Goal: Find specific page/section: Find specific page/section

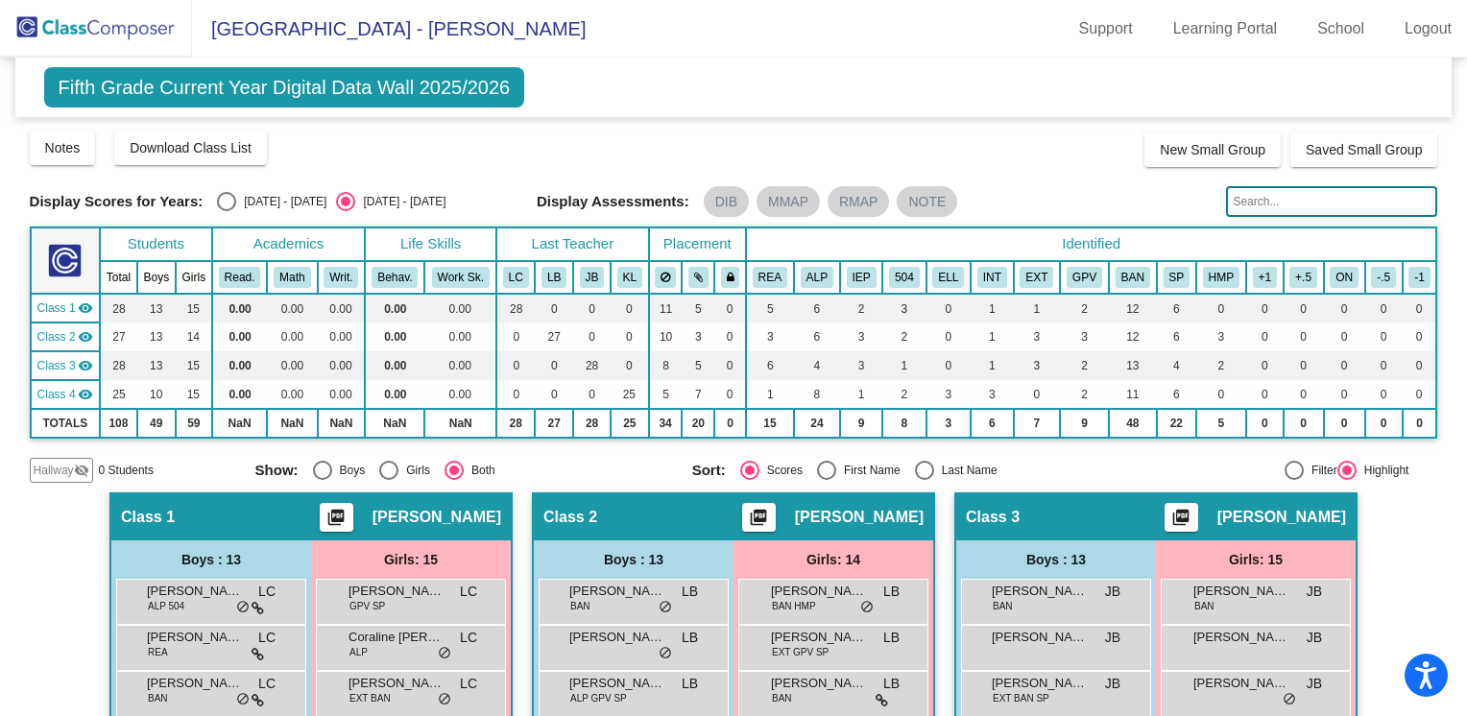
scroll to position [445, 0]
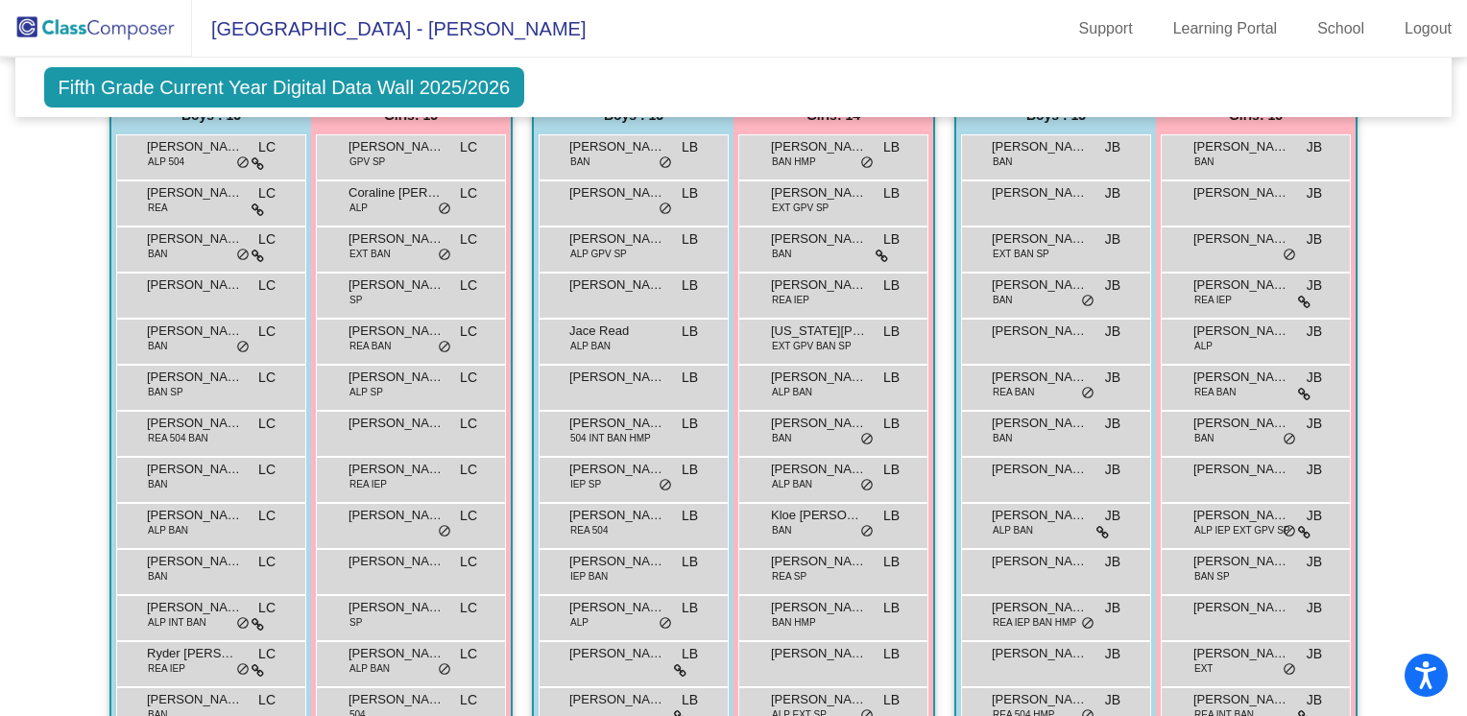
click at [394, 29] on span "[GEOGRAPHIC_DATA] - [PERSON_NAME]" at bounding box center [389, 28] width 394 height 31
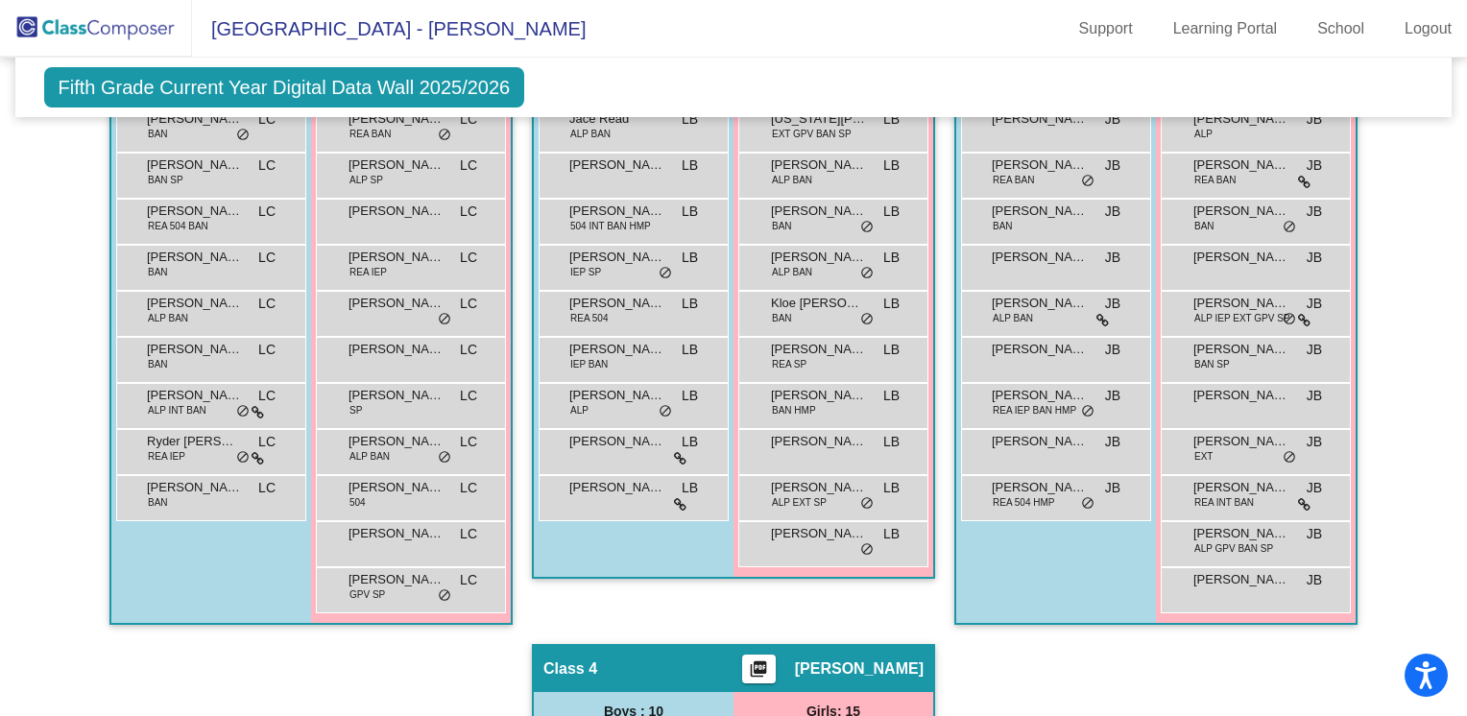
scroll to position [439, 0]
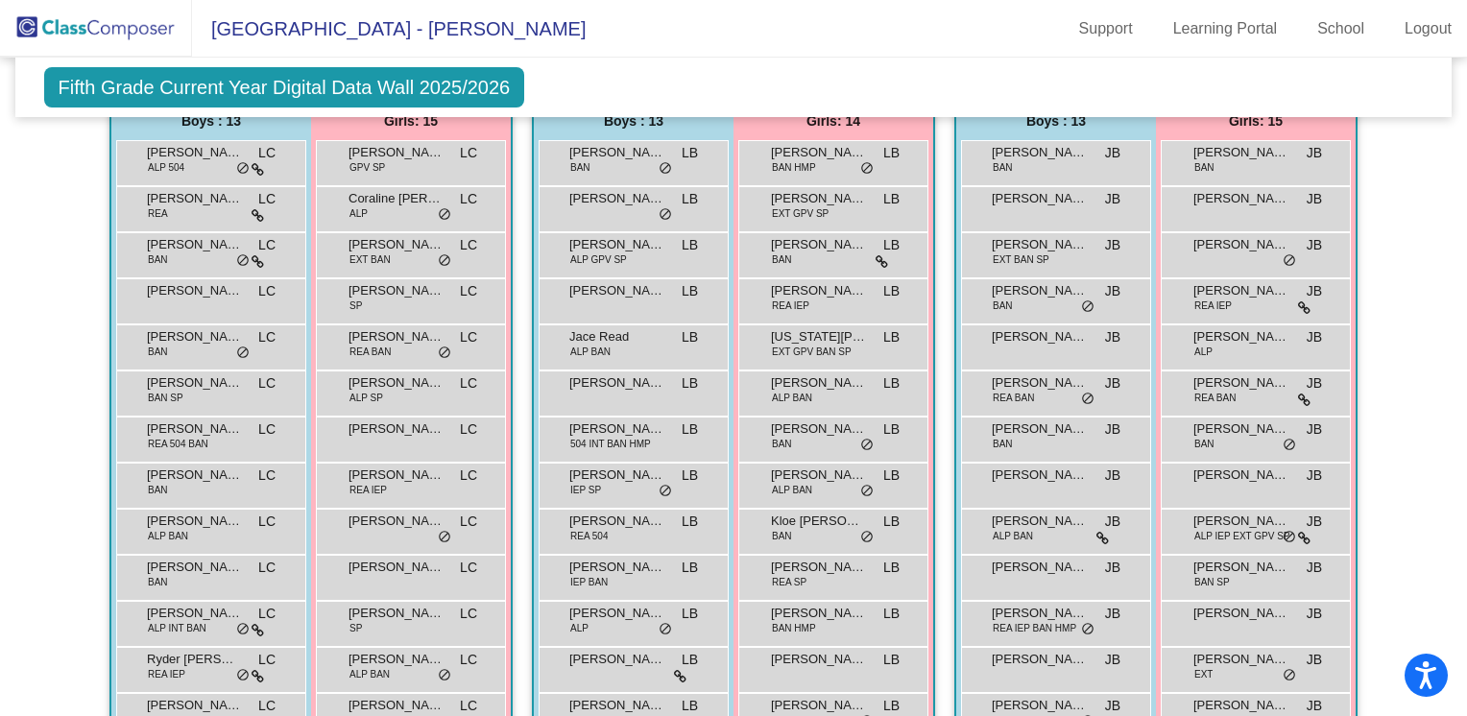
click at [112, 32] on img at bounding box center [96, 28] width 192 height 57
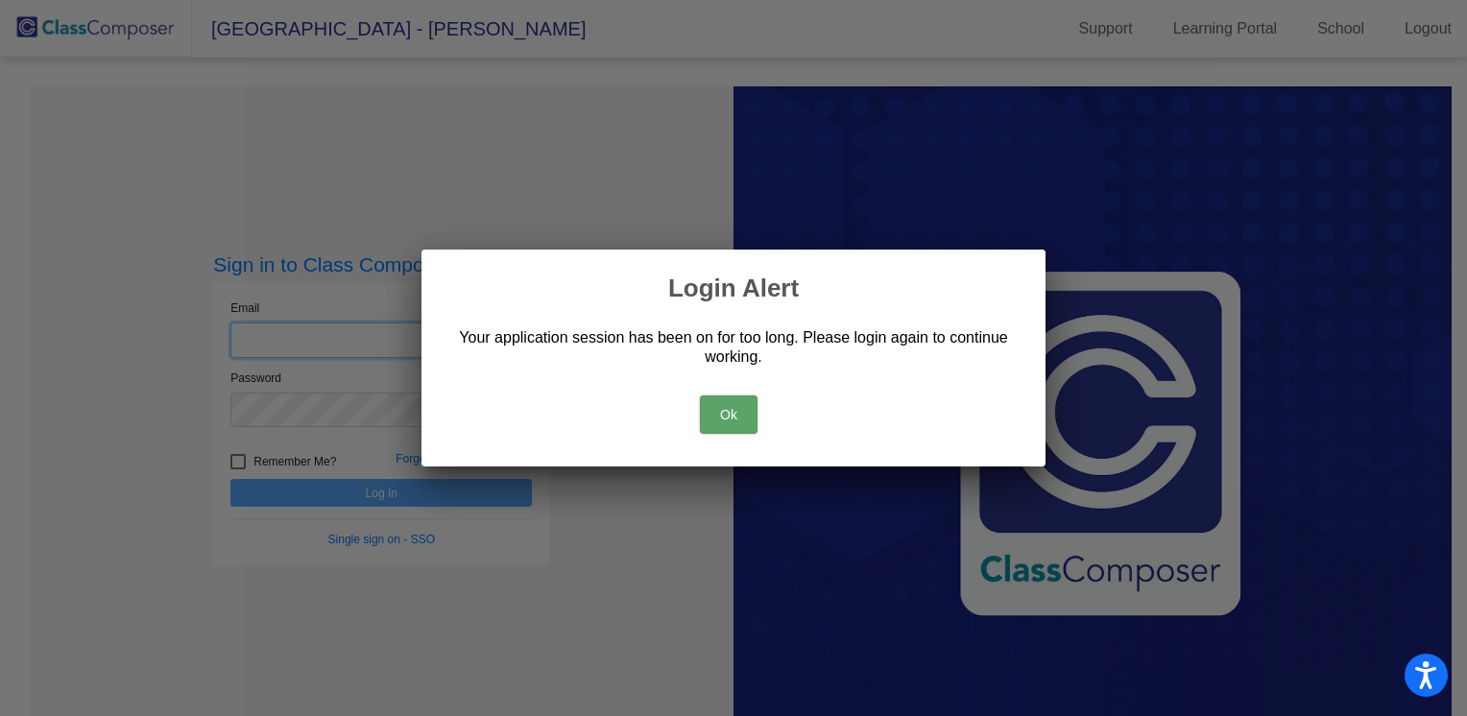
type input "[EMAIL_ADDRESS][DOMAIN_NAME]"
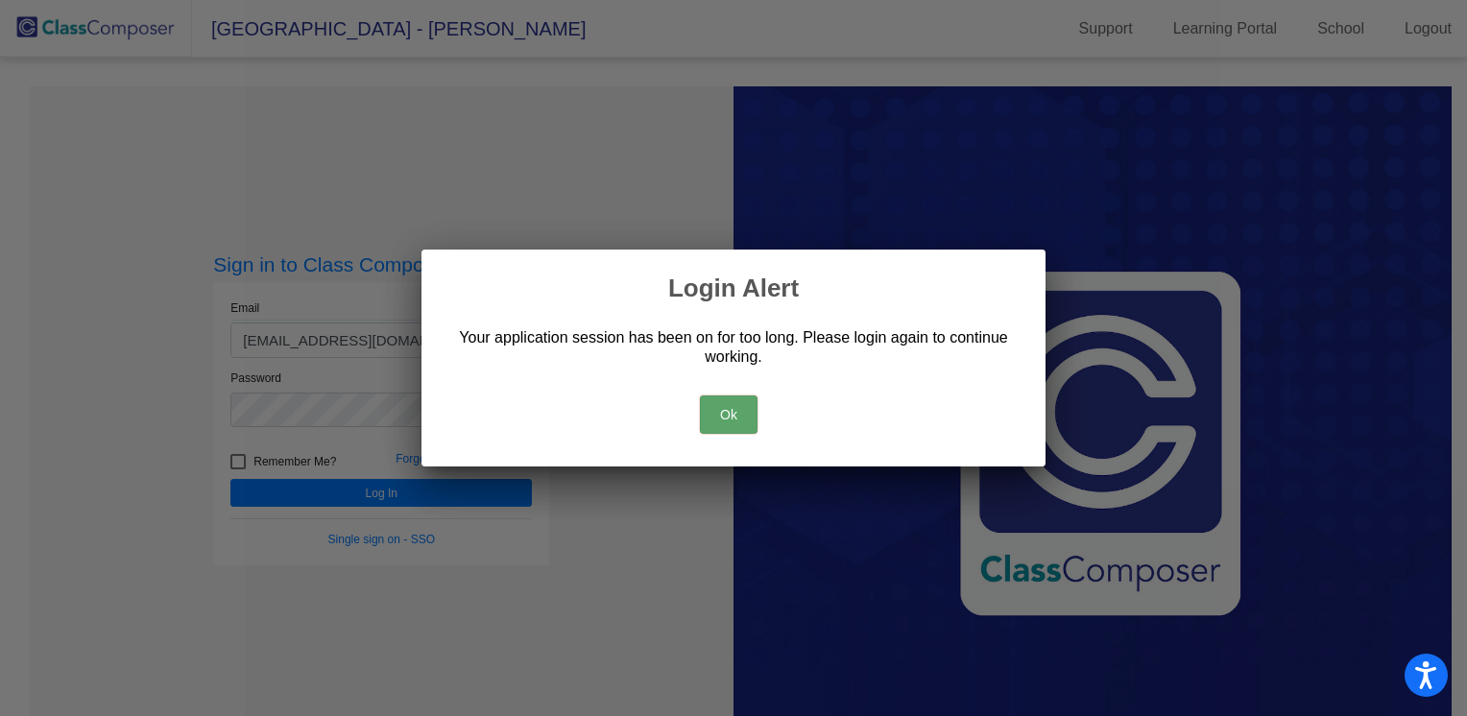
click at [724, 416] on button "Ok" at bounding box center [729, 415] width 58 height 38
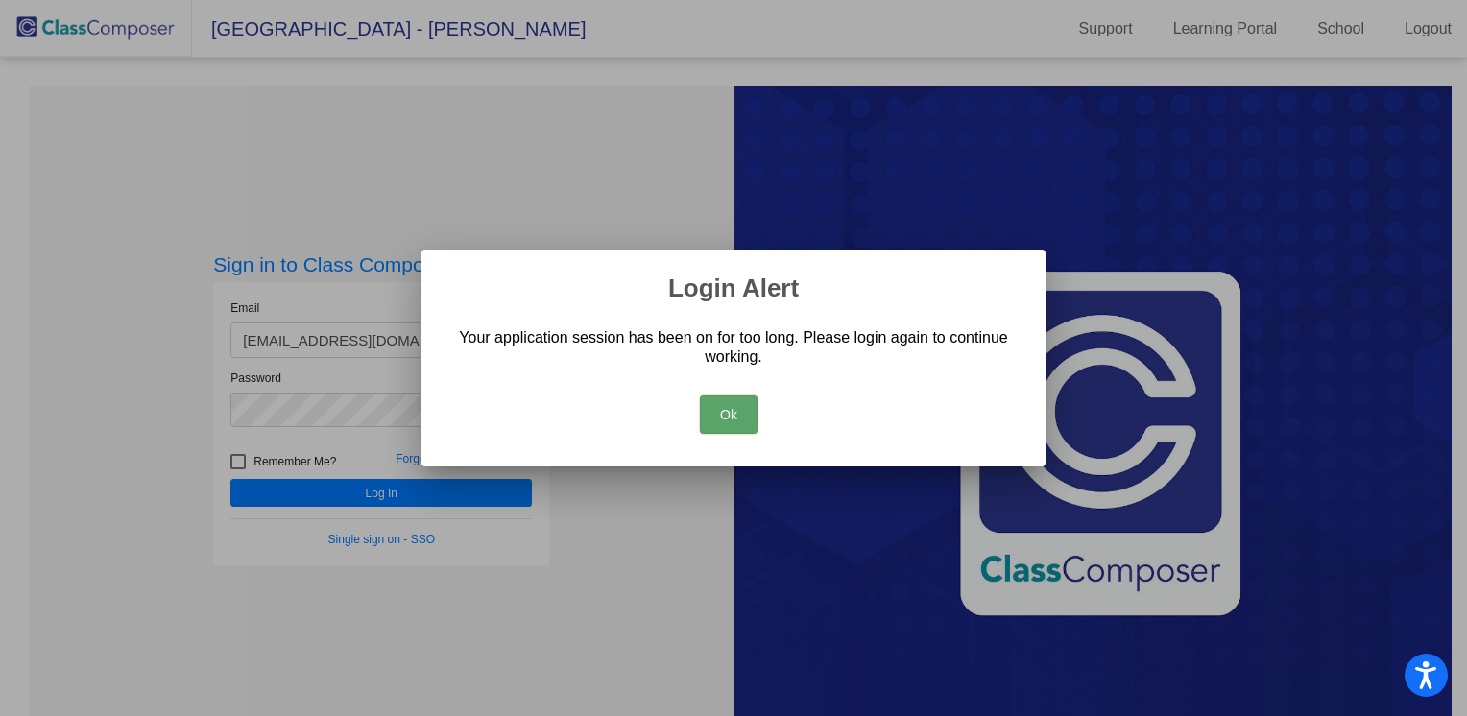
click at [731, 417] on button "Ok" at bounding box center [729, 415] width 58 height 38
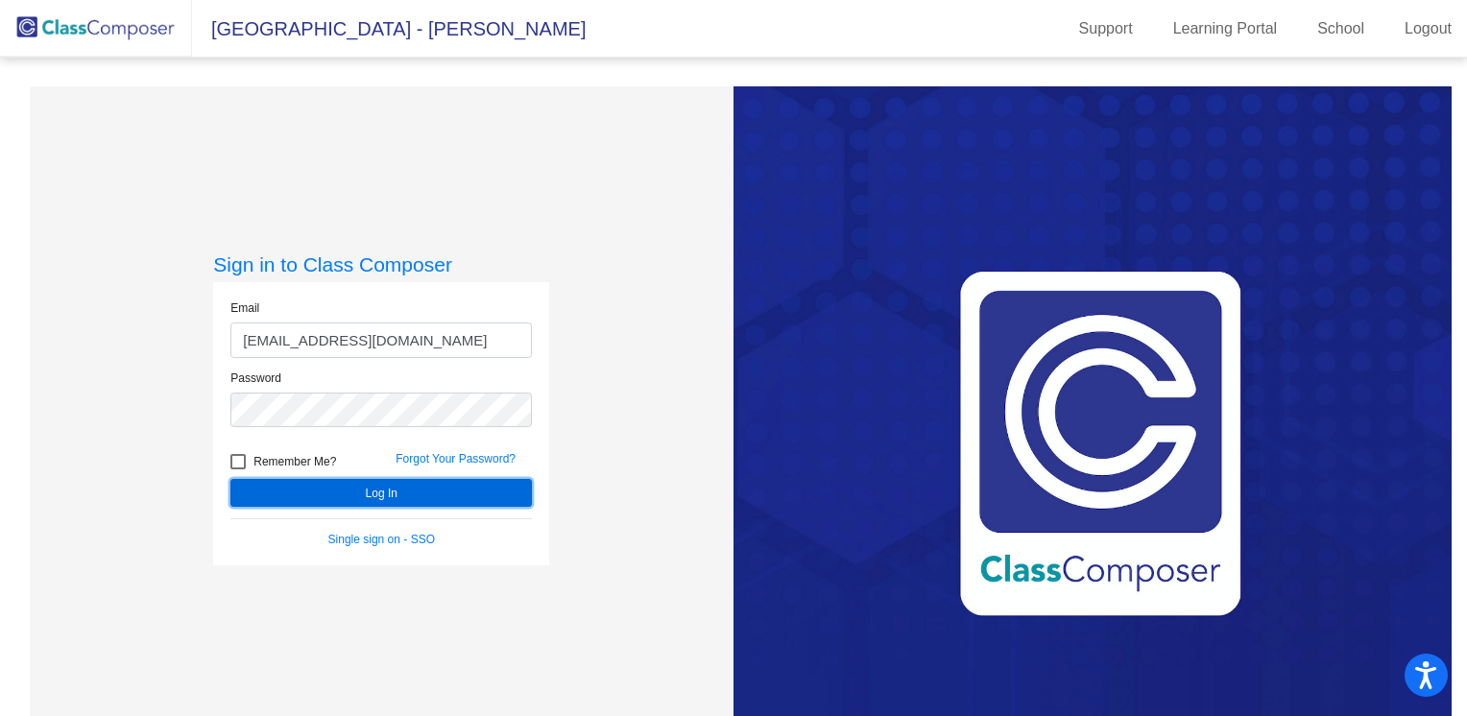
click at [477, 494] on button "Log In" at bounding box center [381, 493] width 302 height 28
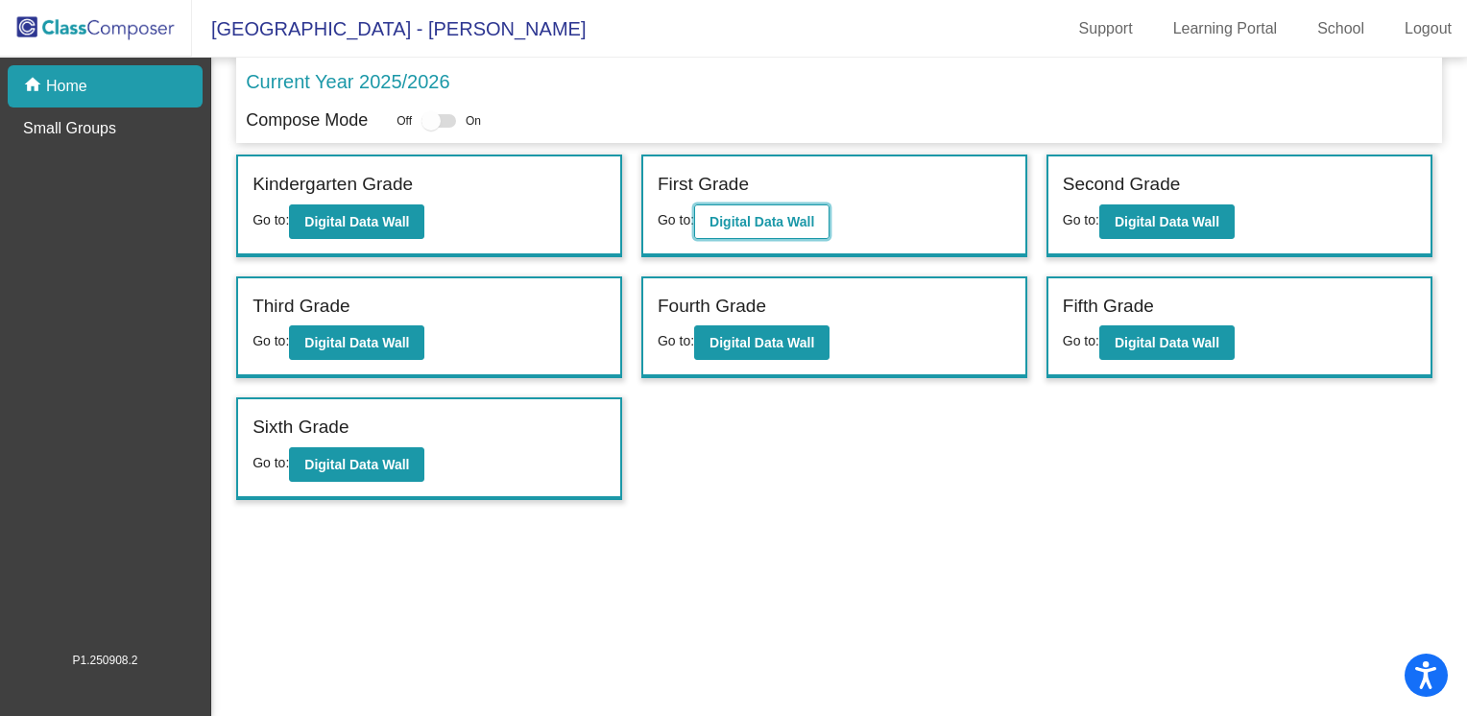
click at [739, 215] on b "Digital Data Wall" at bounding box center [762, 221] width 105 height 15
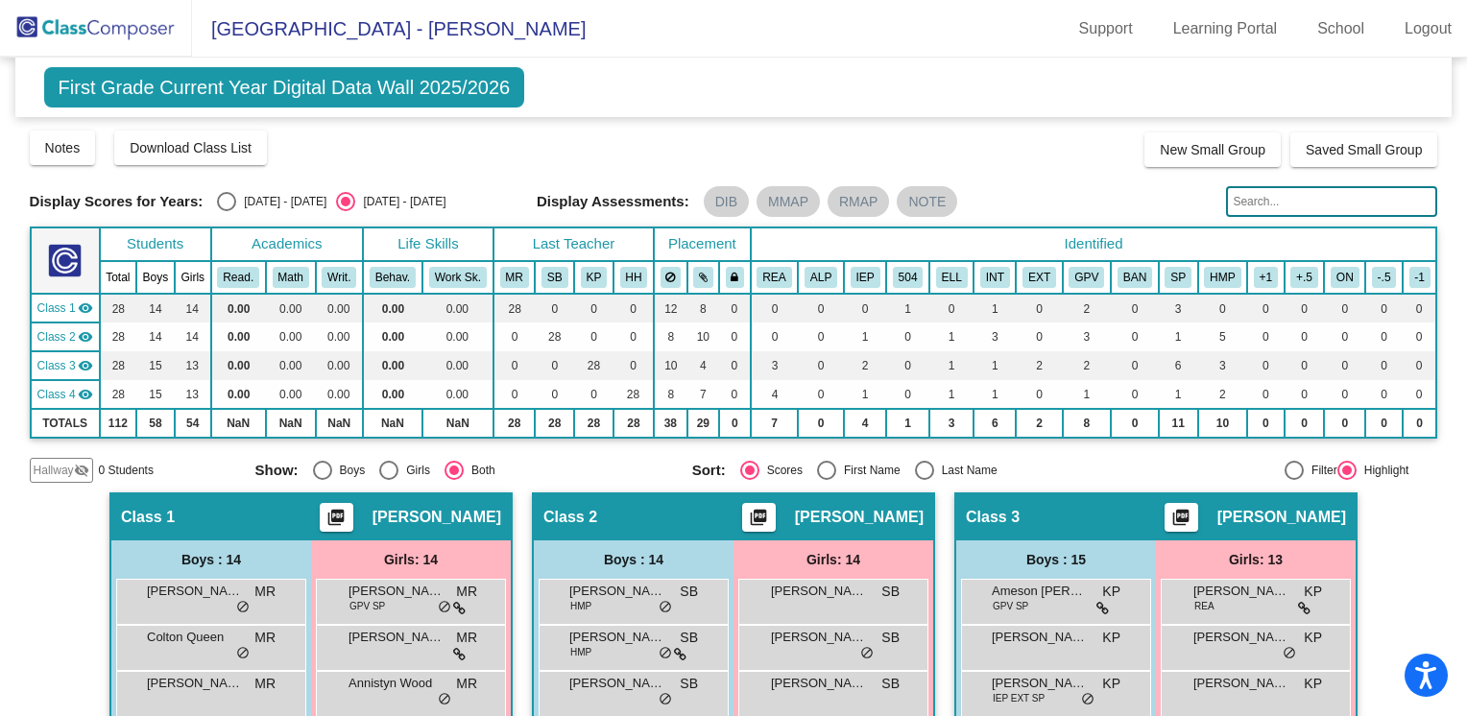
click at [111, 36] on img at bounding box center [96, 28] width 192 height 57
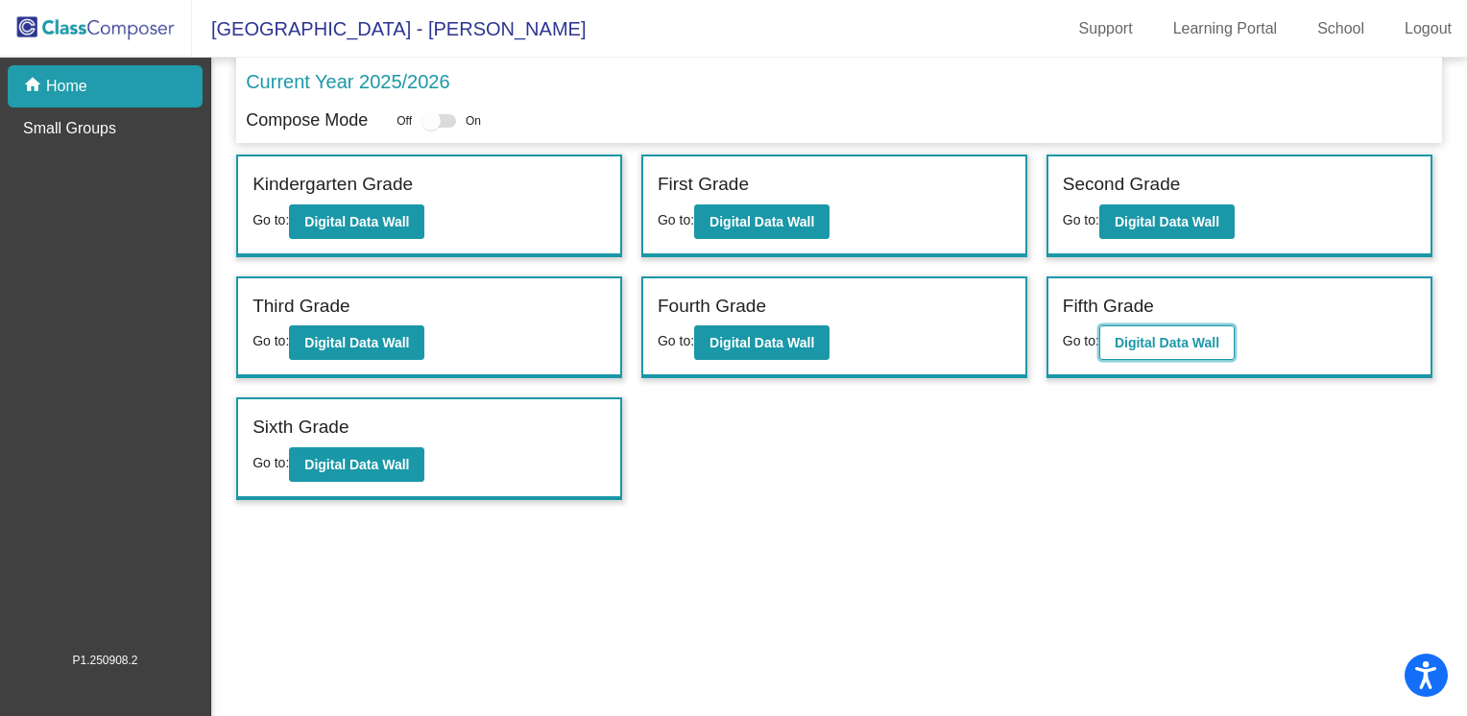
click at [1185, 354] on button "Digital Data Wall" at bounding box center [1167, 343] width 135 height 35
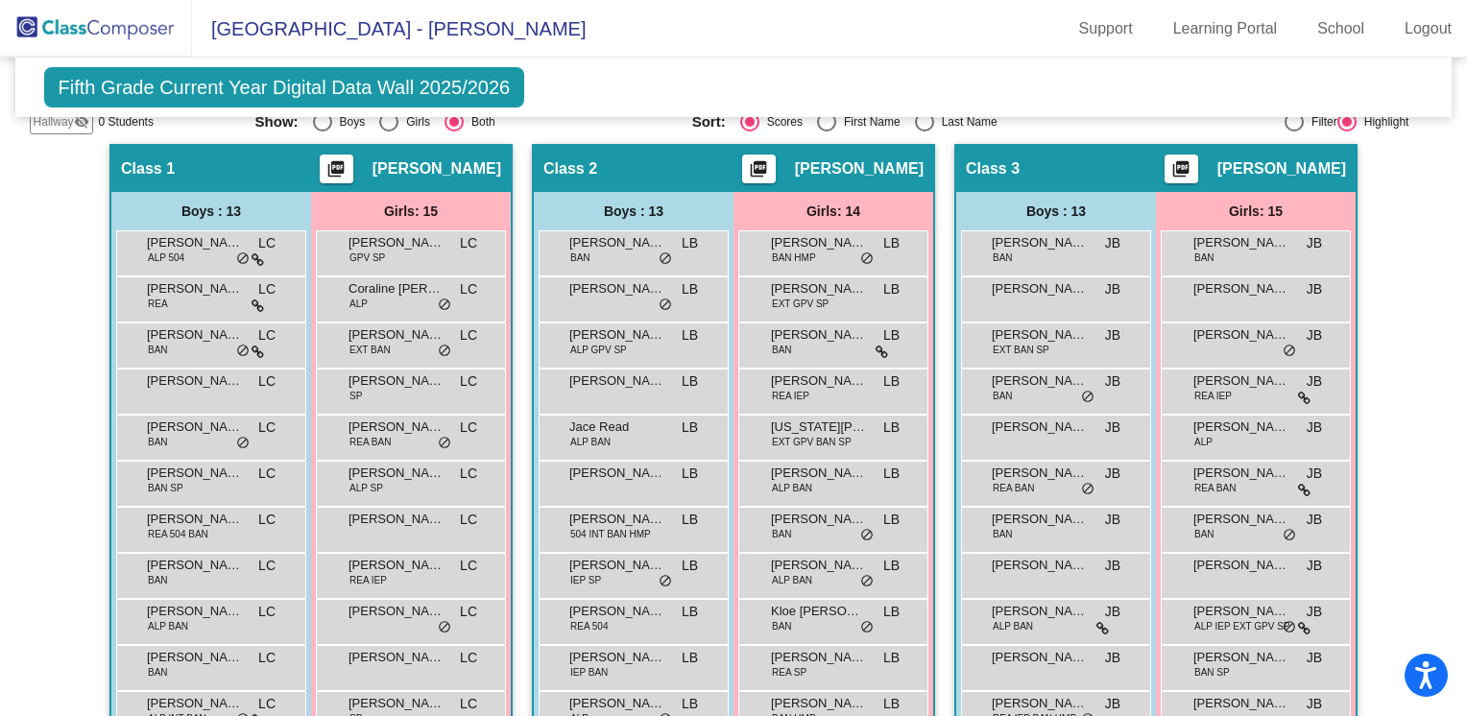
scroll to position [338, 0]
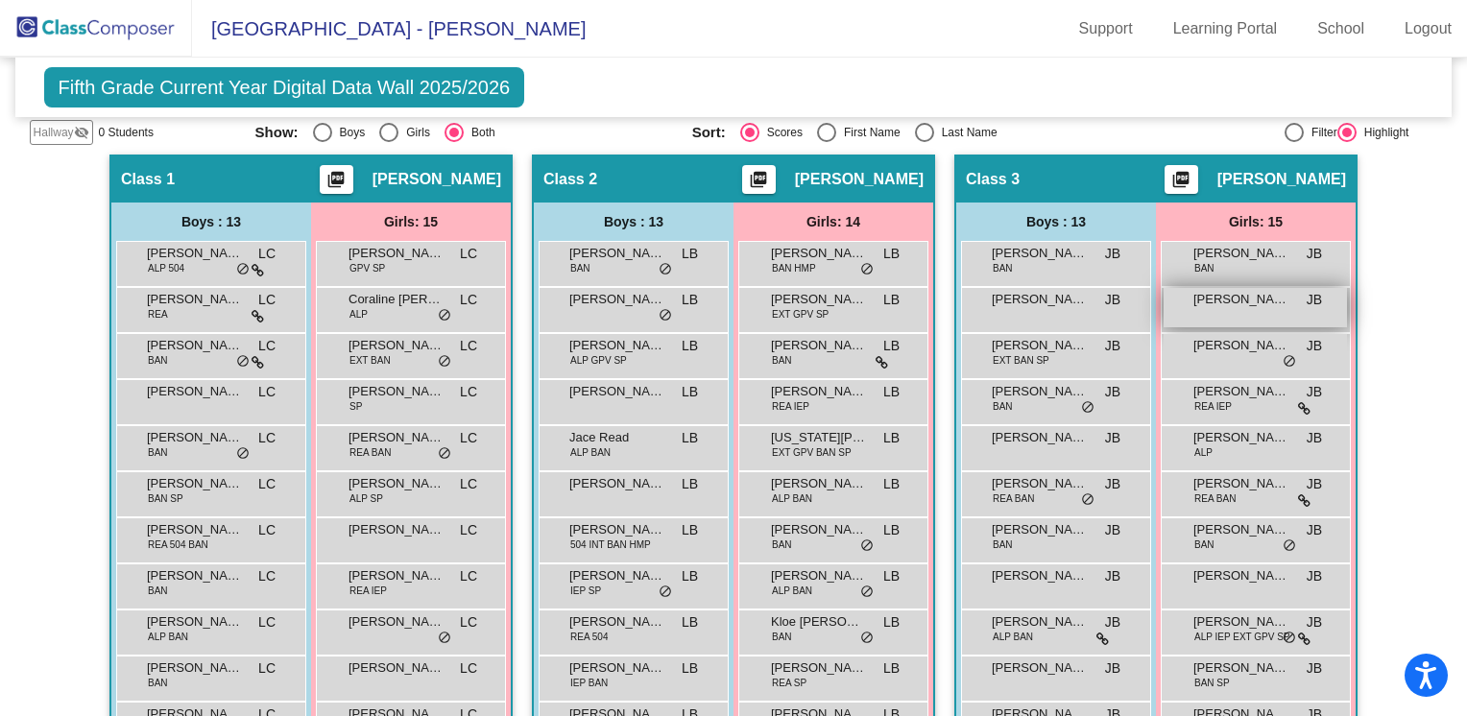
click at [1241, 313] on div "[PERSON_NAME] JB lock do_not_disturb_alt" at bounding box center [1255, 307] width 183 height 39
